Goal: Task Accomplishment & Management: Use online tool/utility

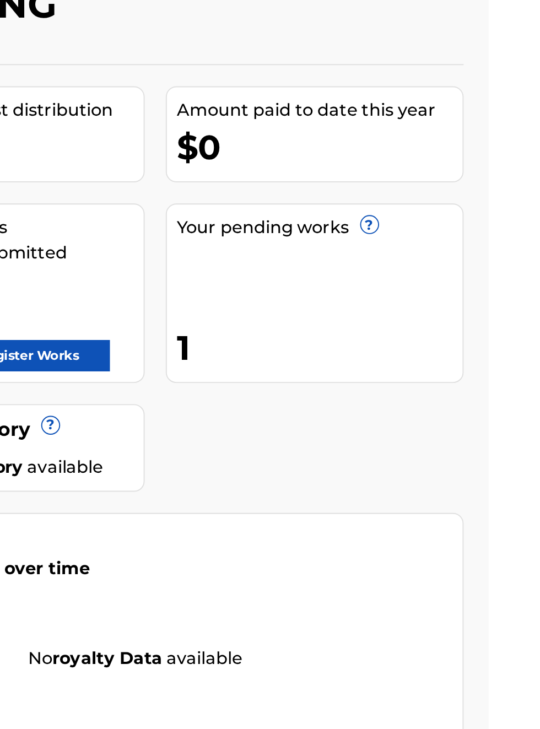
scroll to position [95, 285]
click at [342, 273] on link "Register Works" at bounding box center [299, 281] width 85 height 17
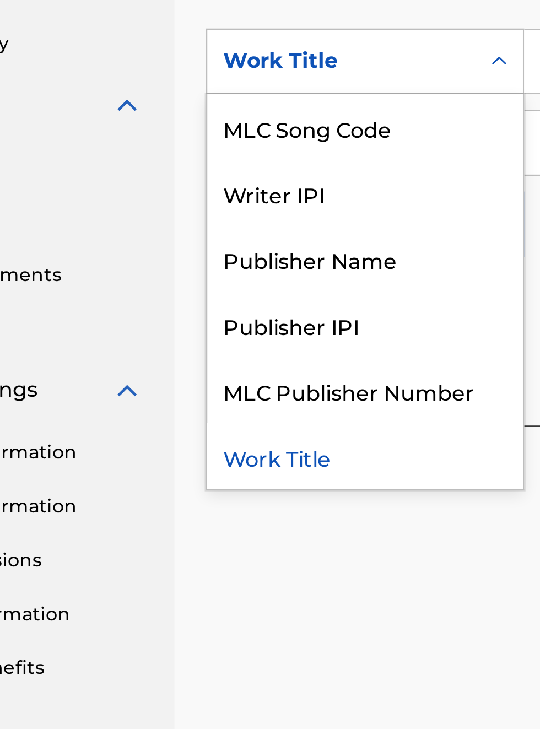
scroll to position [331, 98]
click at [241, 470] on div "Publisher IPI" at bounding box center [251, 467] width 132 height 28
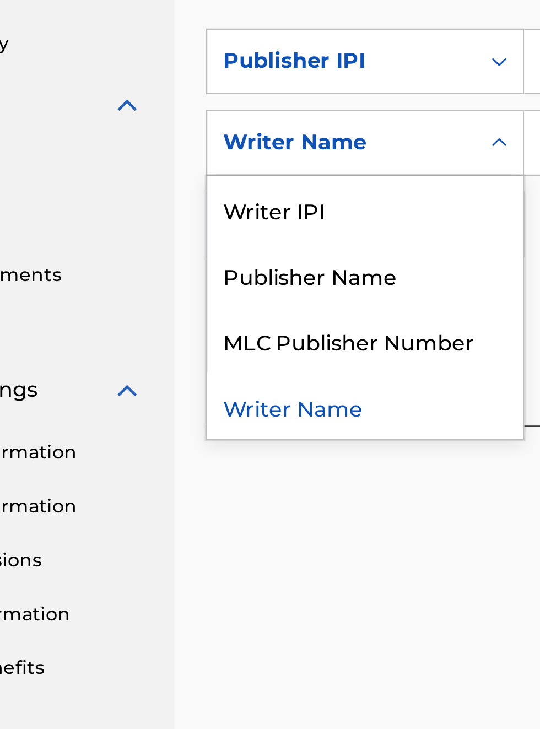
click at [261, 451] on div "Publisher Name" at bounding box center [251, 446] width 132 height 28
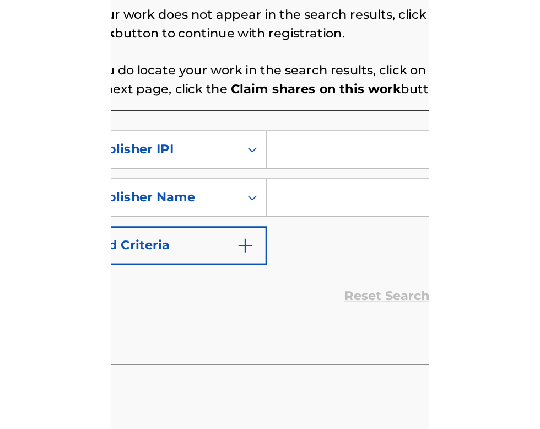
scroll to position [250, 206]
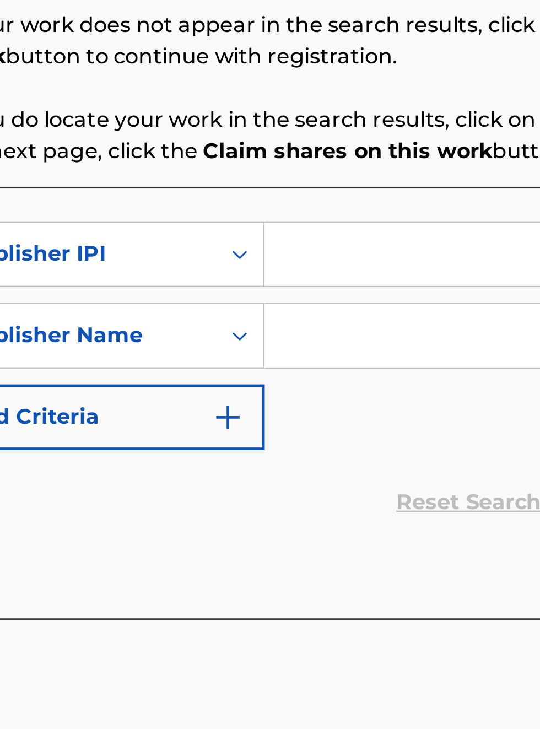
click at [344, 396] on input "Search Form" at bounding box center [421, 391] width 209 height 26
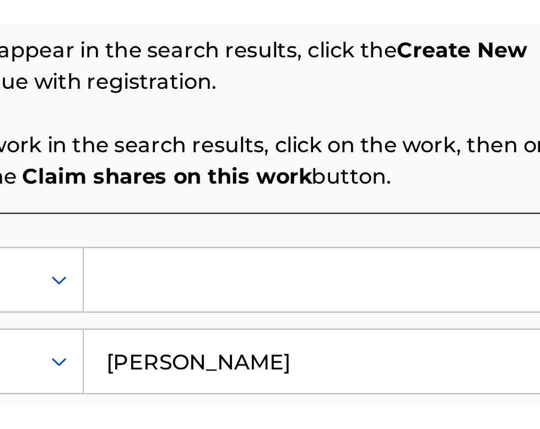
scroll to position [173, 281]
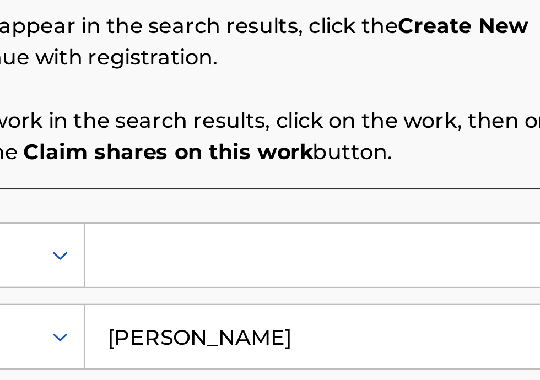
type input "[PERSON_NAME]"
click at [351, 284] on input "Search Form" at bounding box center [421, 280] width 209 height 26
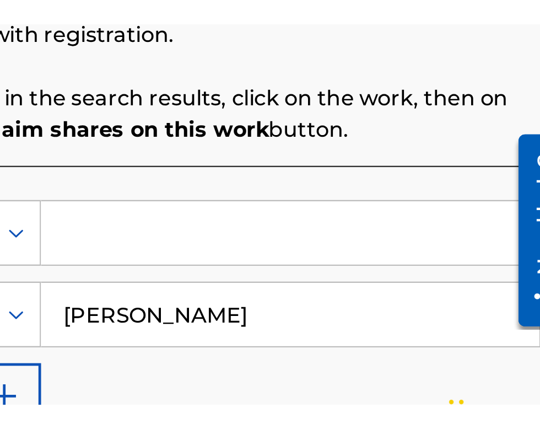
scroll to position [192, 300]
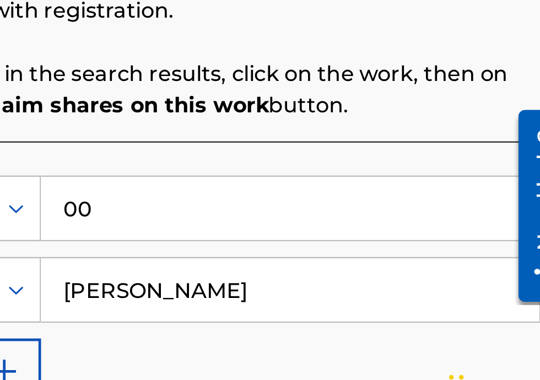
type input "00340604990"
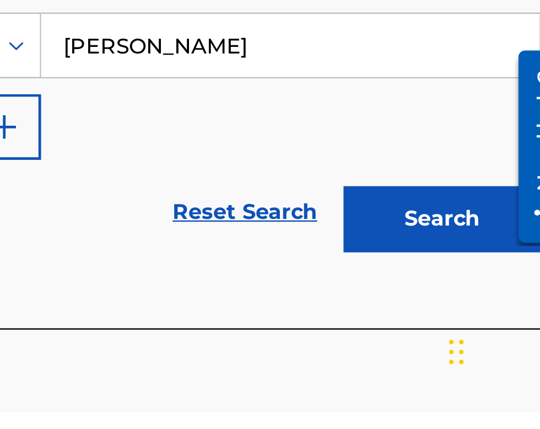
scroll to position [117, 0]
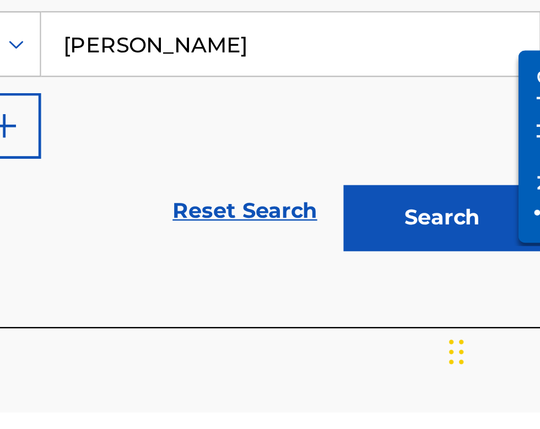
click at [499, 354] on button "Search" at bounding box center [485, 347] width 83 height 28
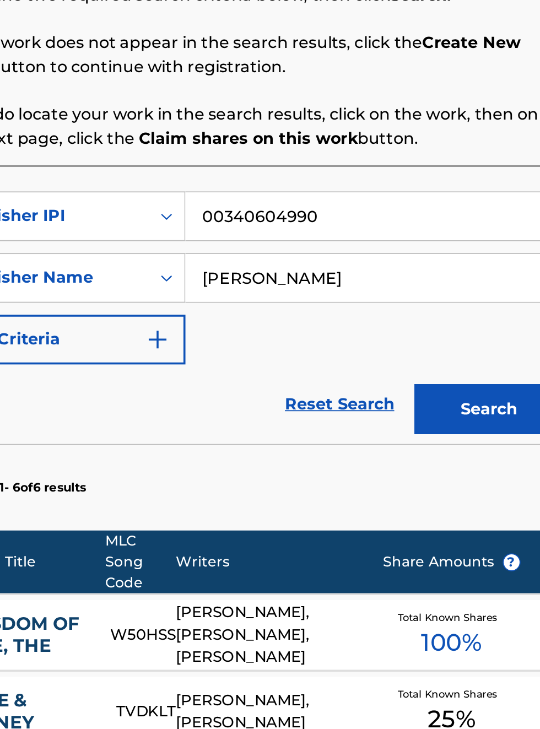
scroll to position [0, 0]
